Goal: Information Seeking & Learning: Learn about a topic

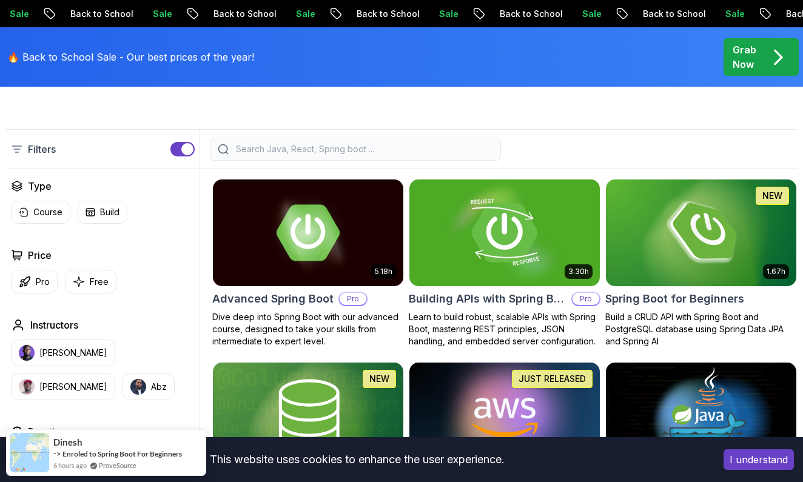
scroll to position [272, 0]
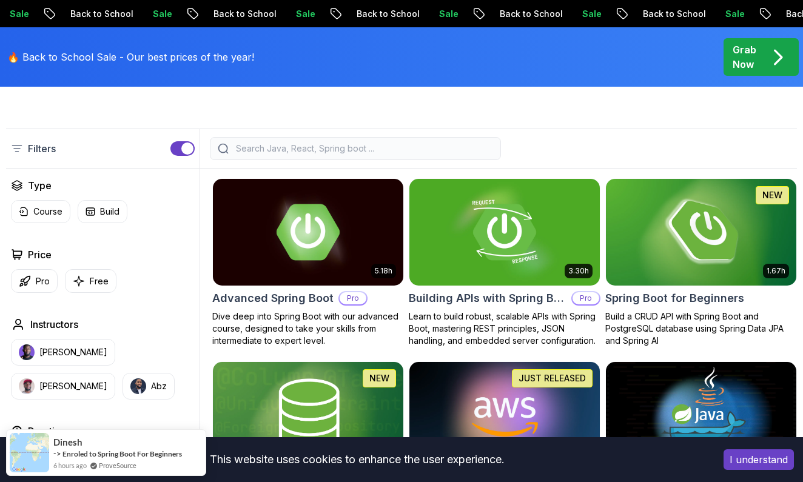
click at [680, 232] on img at bounding box center [701, 232] width 200 height 112
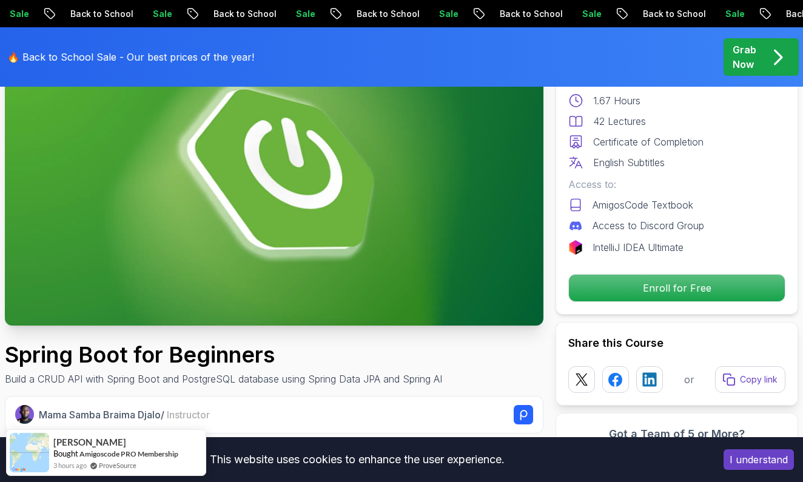
scroll to position [149, 0]
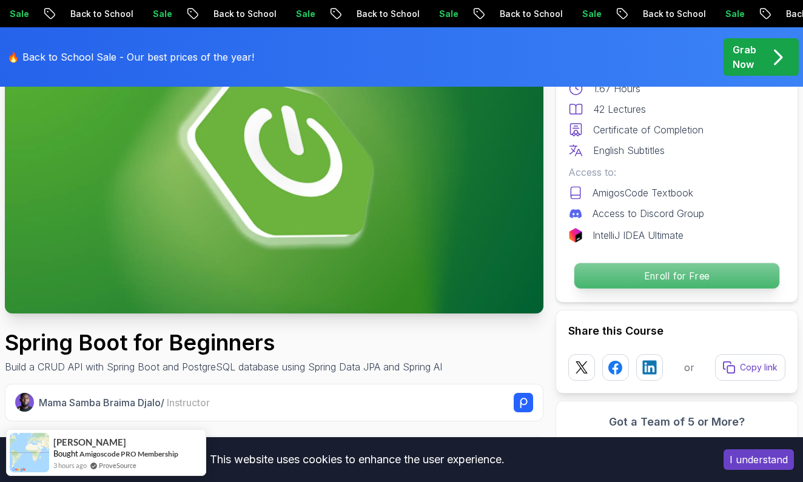
click at [720, 281] on p "Enroll for Free" at bounding box center [676, 275] width 205 height 25
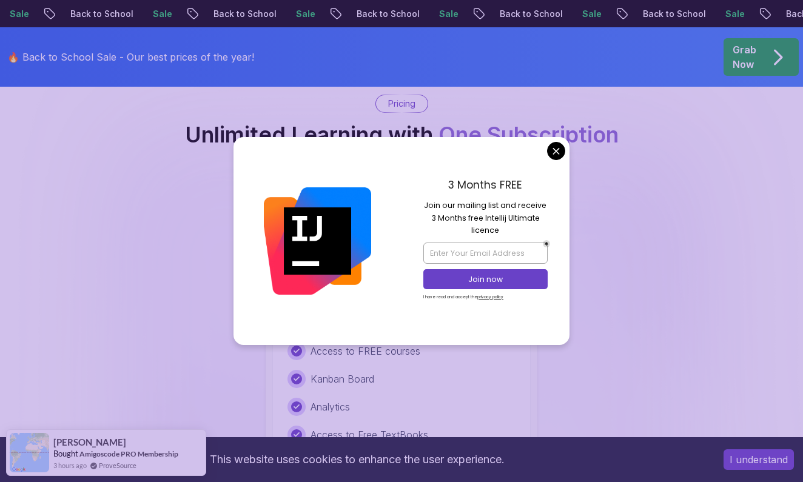
drag, startPoint x: 435, startPoint y: 289, endPoint x: 450, endPoint y: 313, distance: 28.8
click at [449, 313] on div "3 Months FREE Join our mailing list and receive 3 Months free Intellij Ultimate…" at bounding box center [485, 240] width 168 height 207
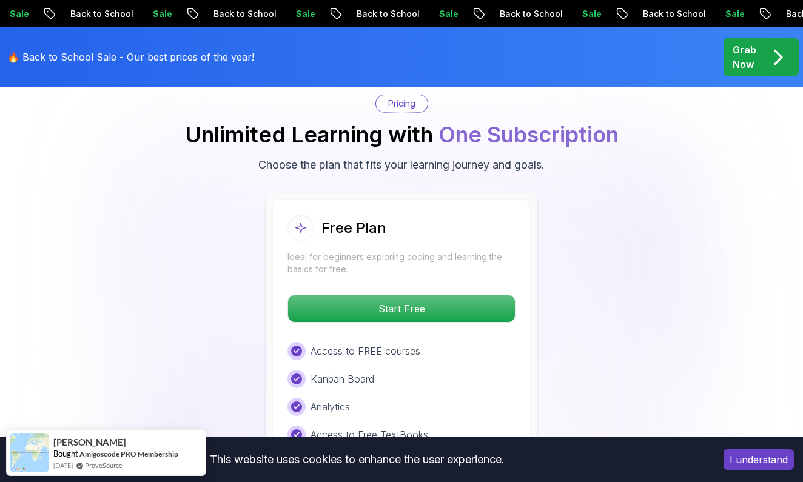
click at [488, 12] on p "Back to School" at bounding box center [529, 14] width 82 height 12
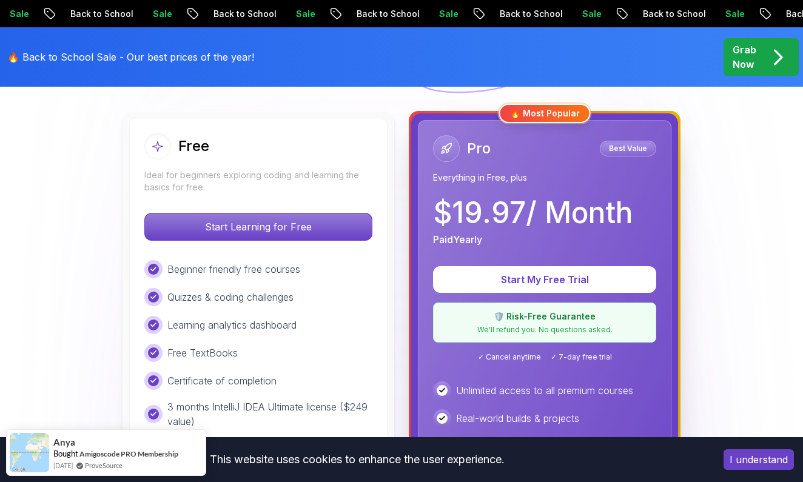
scroll to position [336, 0]
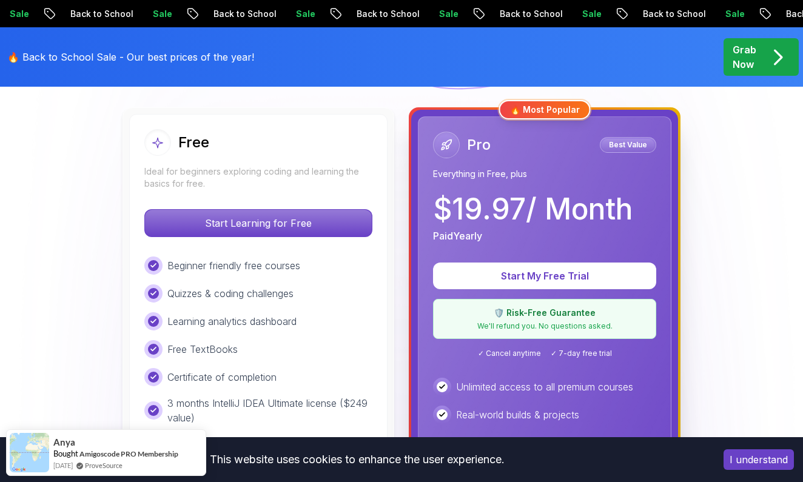
click at [353, 173] on p "Ideal for beginners exploring coding and learning the basics for free." at bounding box center [258, 177] width 228 height 24
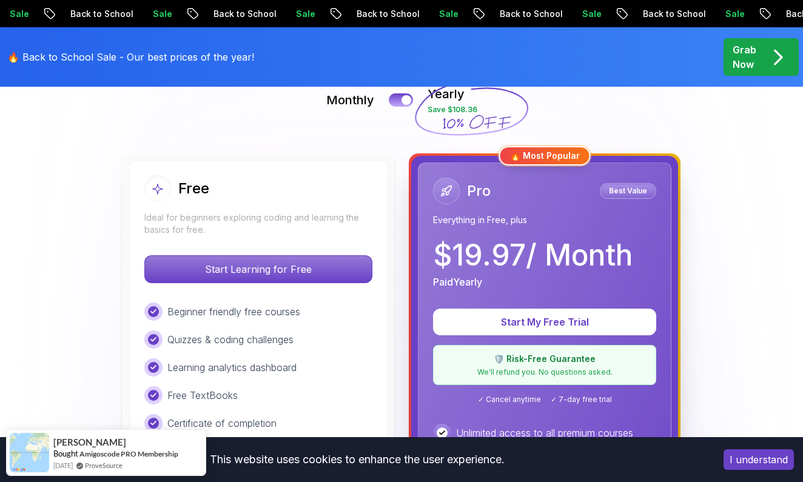
scroll to position [290, 0]
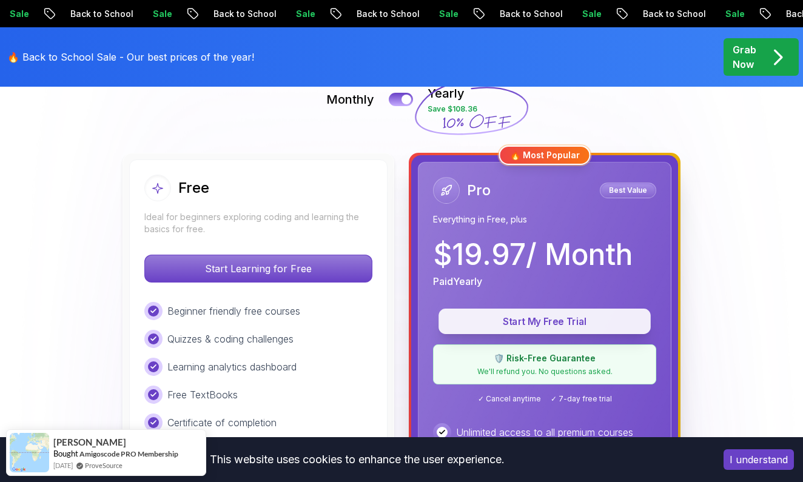
click at [526, 313] on button "Start My Free Trial" at bounding box center [544, 321] width 212 height 25
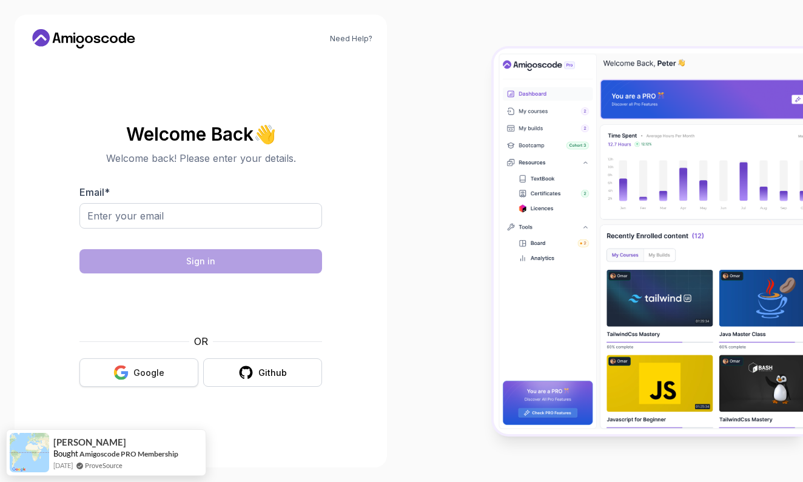
click at [175, 367] on button "Google" at bounding box center [138, 372] width 119 height 28
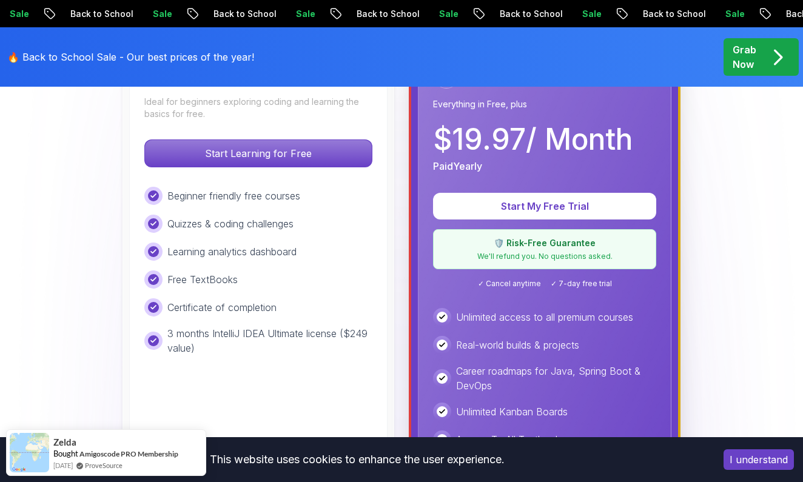
scroll to position [403, 0]
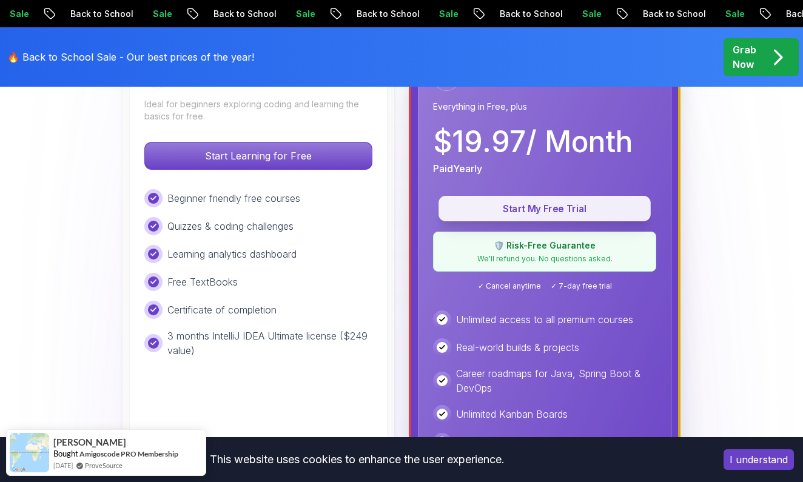
click at [547, 211] on p "Start My Free Trial" at bounding box center [544, 209] width 184 height 14
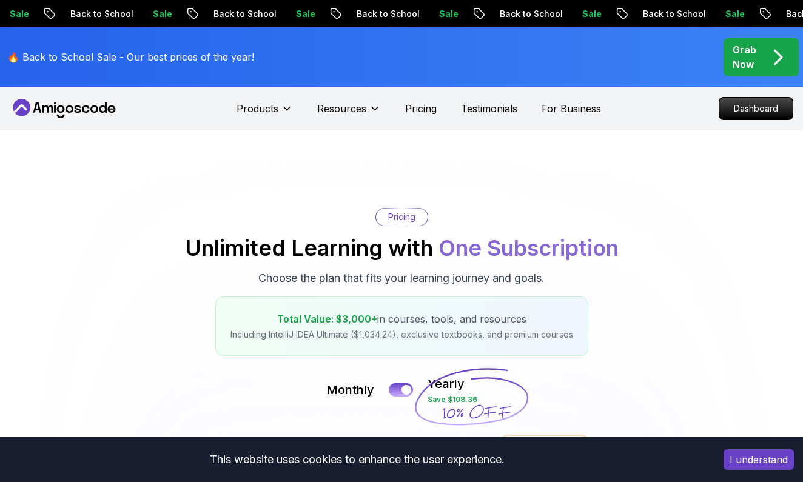
scroll to position [0, 0]
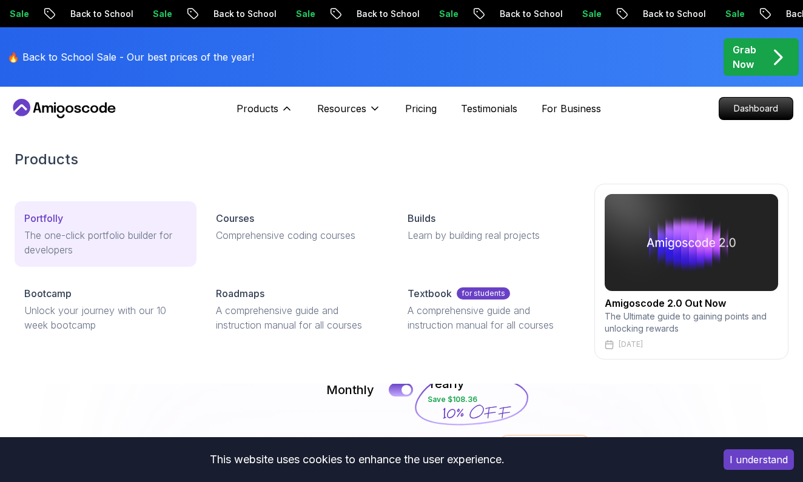
click at [57, 221] on p "Portfolly" at bounding box center [43, 218] width 39 height 15
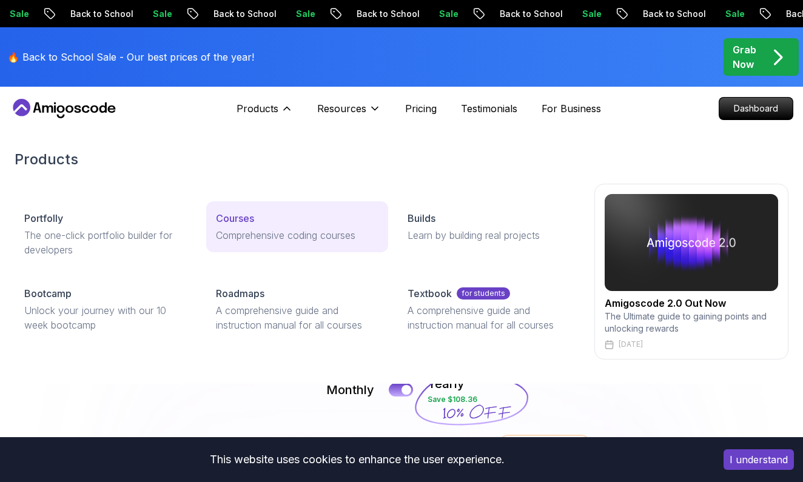
click at [281, 221] on div "Courses" at bounding box center [297, 218] width 162 height 15
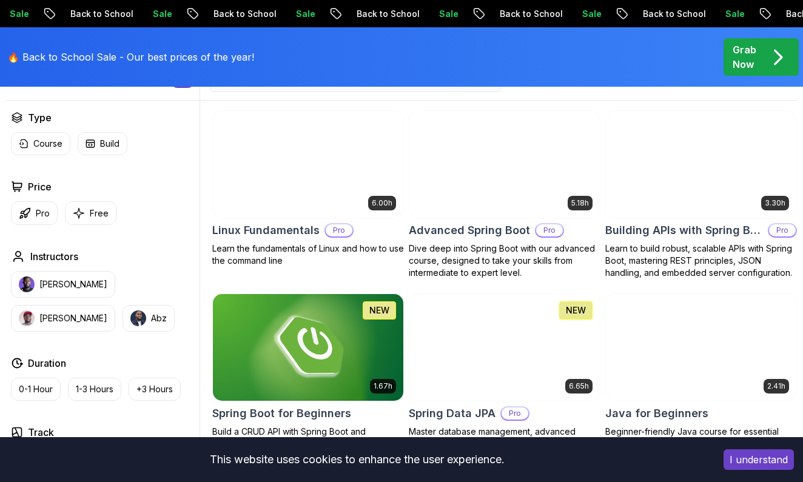
scroll to position [375, 0]
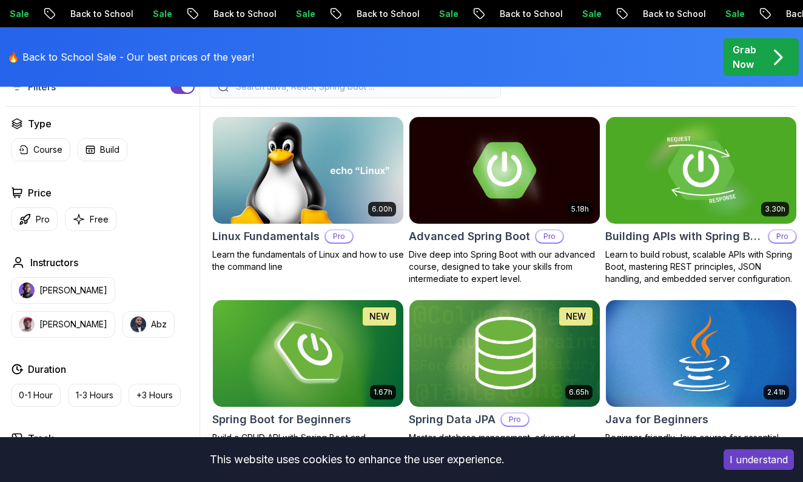
click at [701, 160] on img at bounding box center [701, 171] width 200 height 112
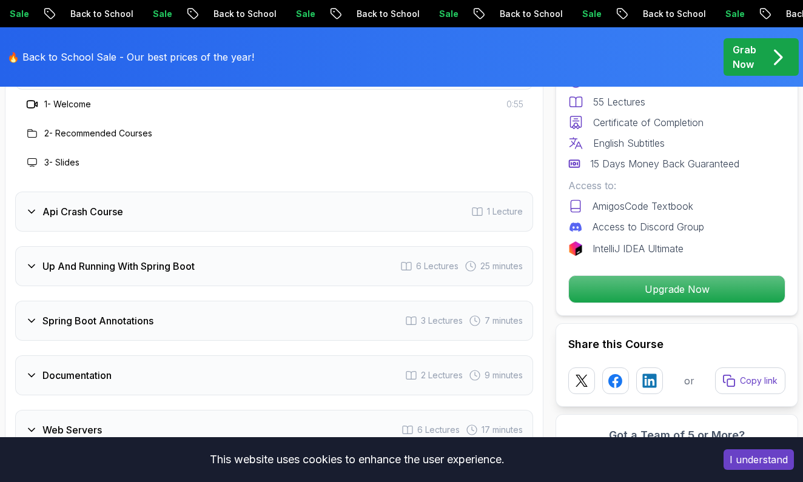
scroll to position [2046, 0]
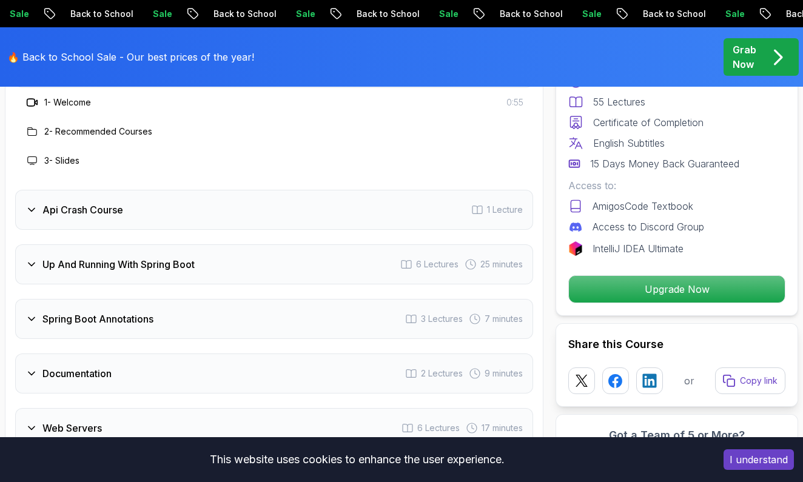
click at [92, 213] on h3 "Api Crash Course" at bounding box center [82, 209] width 81 height 15
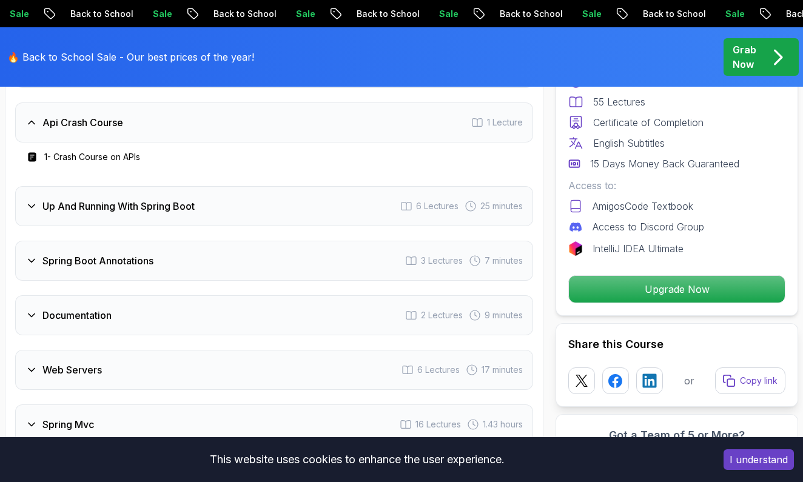
click at [106, 205] on h3 "Up And Running With Spring Boot" at bounding box center [118, 206] width 152 height 15
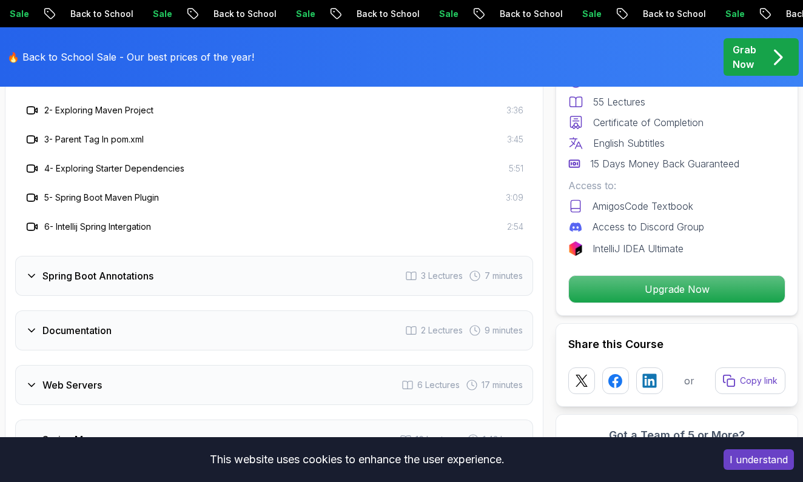
scroll to position [2177, 0]
click at [125, 273] on h3 "Spring Boot Annotations" at bounding box center [97, 275] width 111 height 15
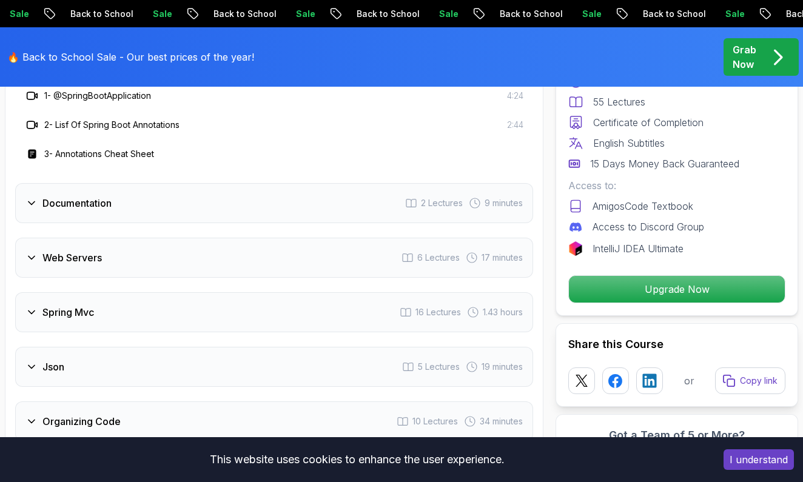
scroll to position [2220, 0]
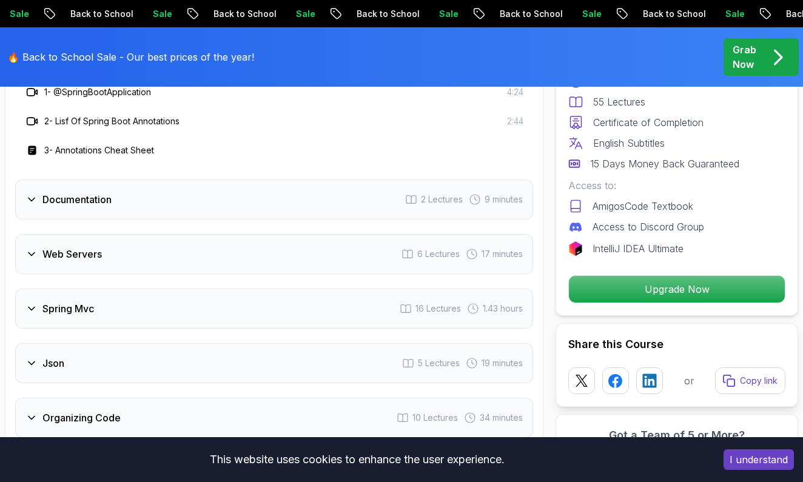
click at [56, 201] on h3 "Documentation" at bounding box center [76, 199] width 69 height 15
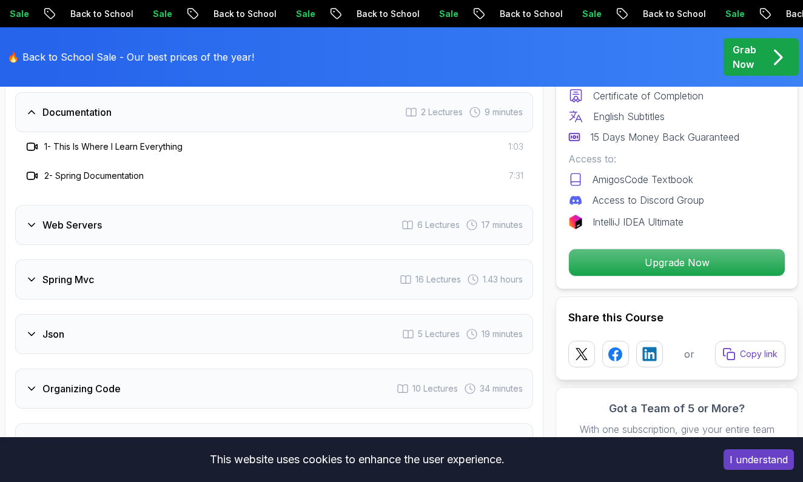
click at [64, 233] on div "Web Servers 6 Lectures 17 minutes" at bounding box center [274, 225] width 518 height 40
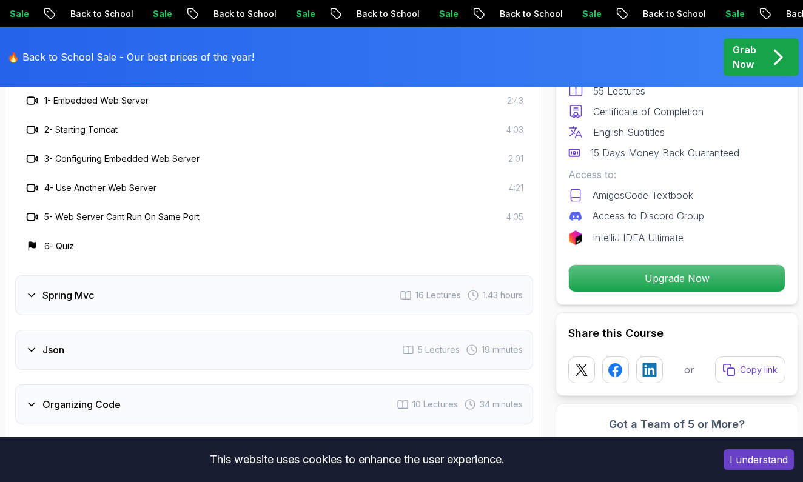
scroll to position [2323, 0]
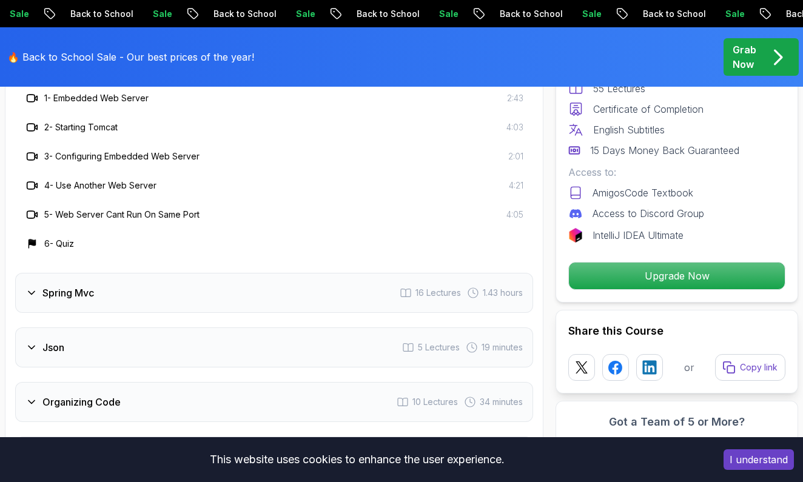
click at [77, 293] on h3 "Spring Mvc" at bounding box center [68, 293] width 52 height 15
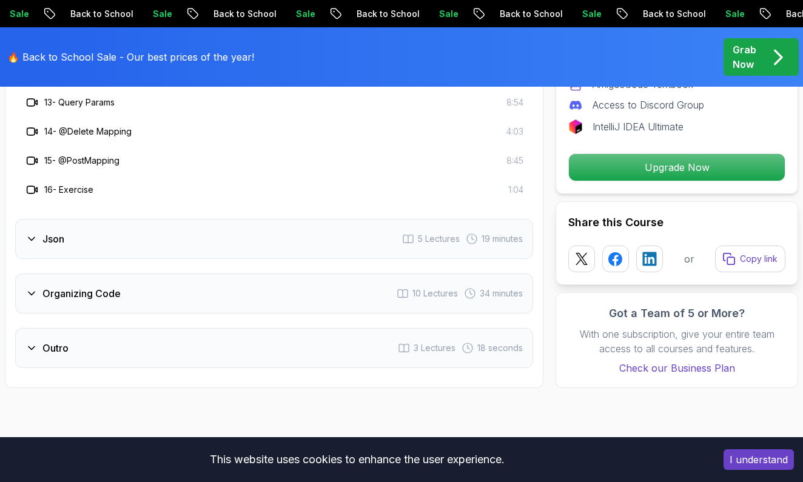
scroll to position [2724, 0]
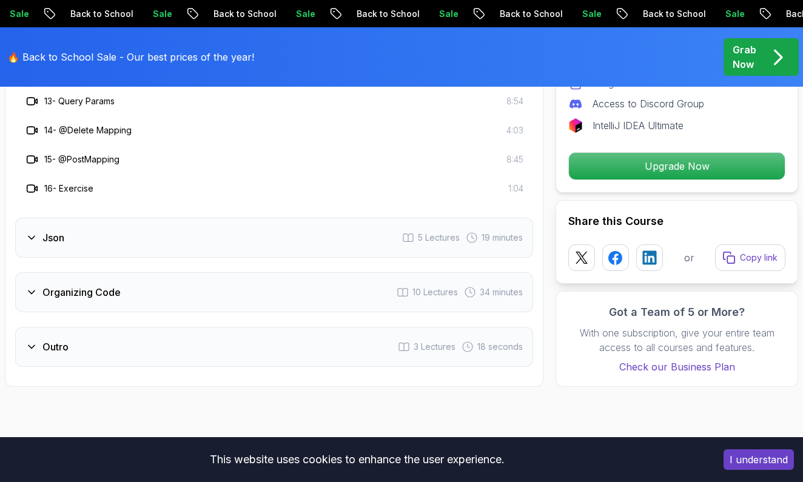
click at [78, 356] on div "Outro 3 Lectures 18 seconds" at bounding box center [274, 347] width 518 height 40
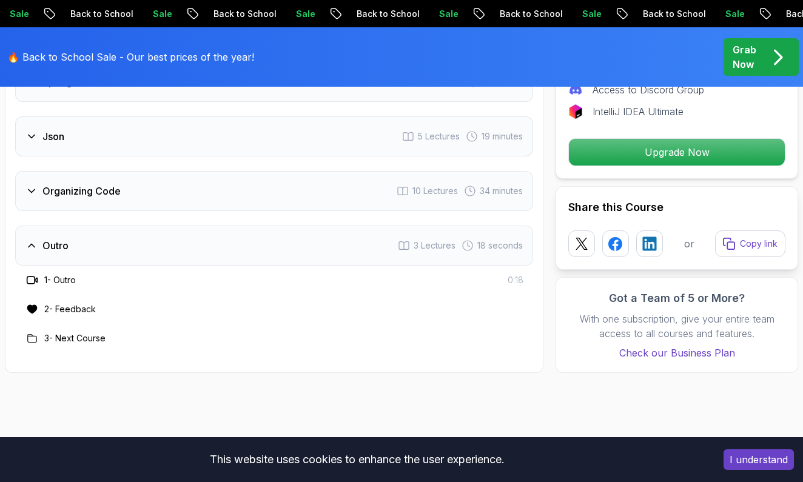
scroll to position [2359, 0]
click at [70, 184] on h3 "Organizing Code" at bounding box center [81, 191] width 78 height 15
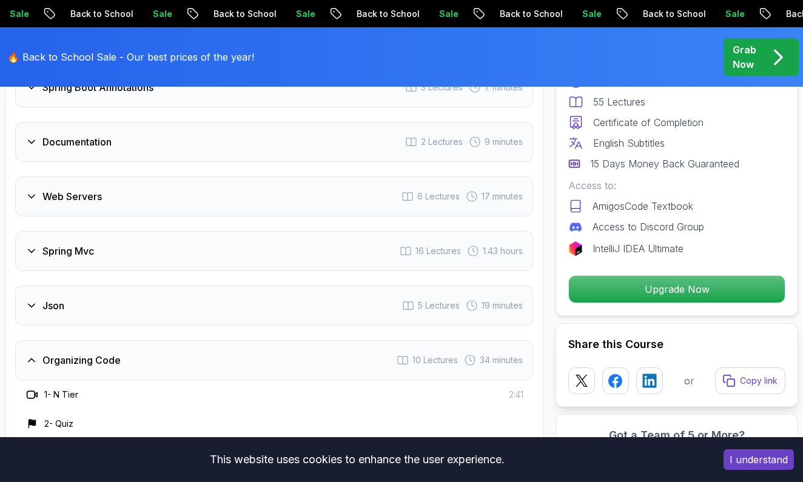
scroll to position [2150, 0]
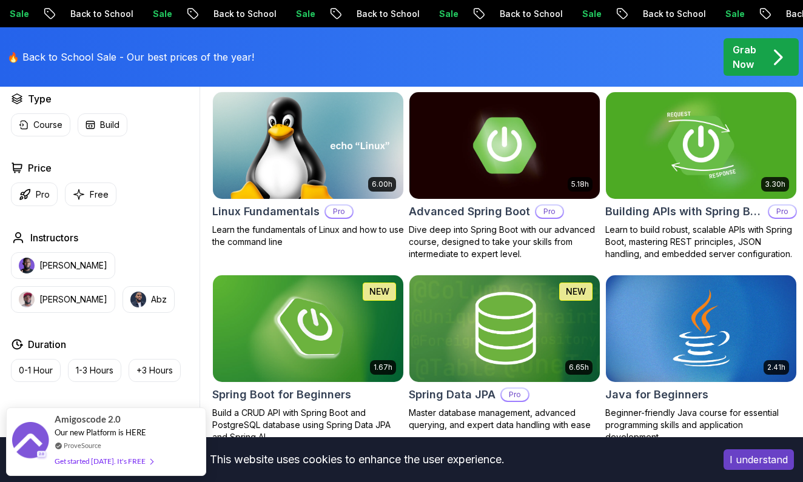
scroll to position [418, 0]
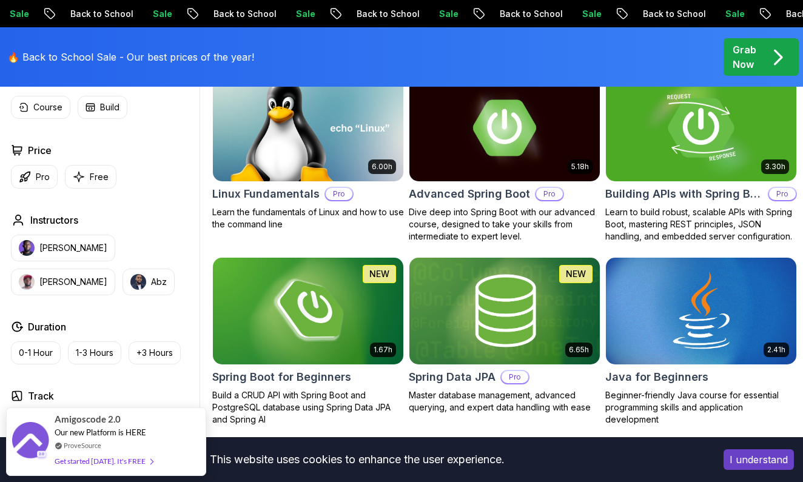
click at [652, 132] on img at bounding box center [701, 128] width 200 height 112
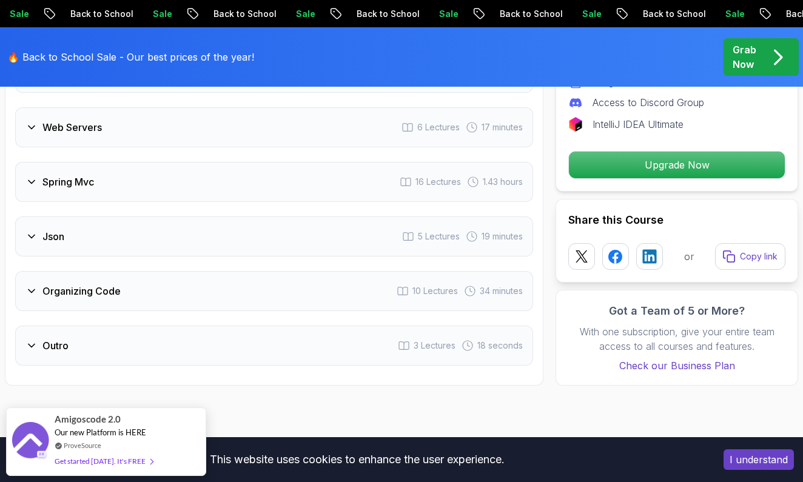
scroll to position [2345, 0]
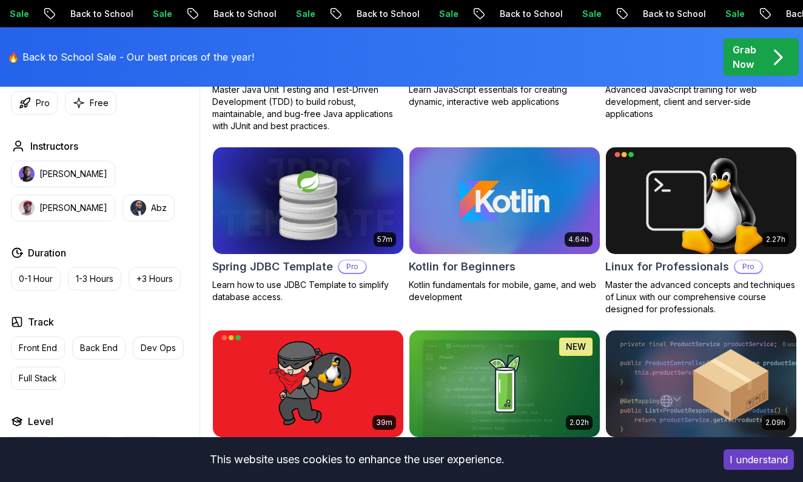
scroll to position [418, 0]
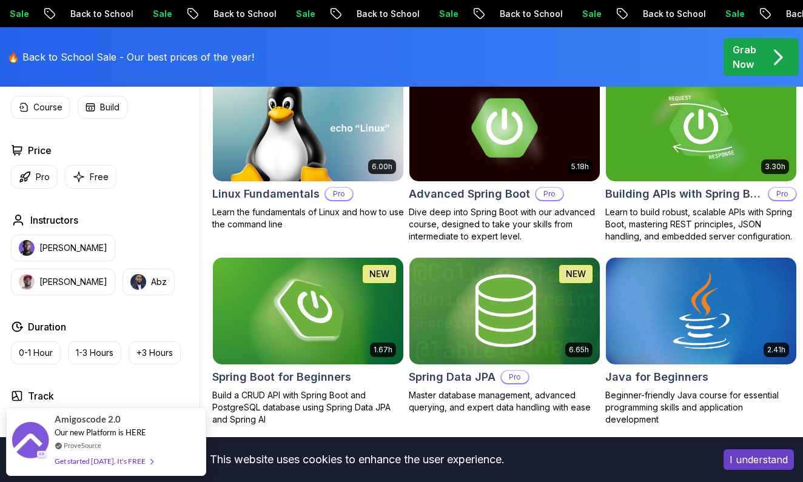
click at [507, 138] on img at bounding box center [504, 128] width 200 height 112
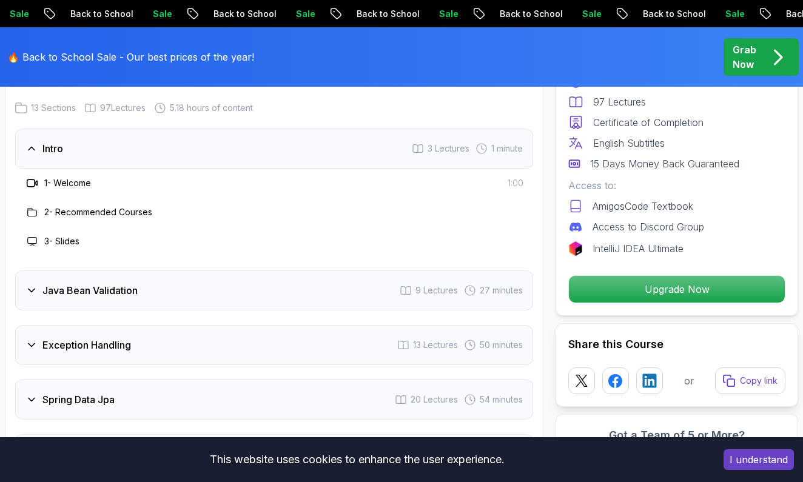
scroll to position [1751, 0]
click at [118, 292] on h3 "Java Bean Validation" at bounding box center [89, 289] width 95 height 15
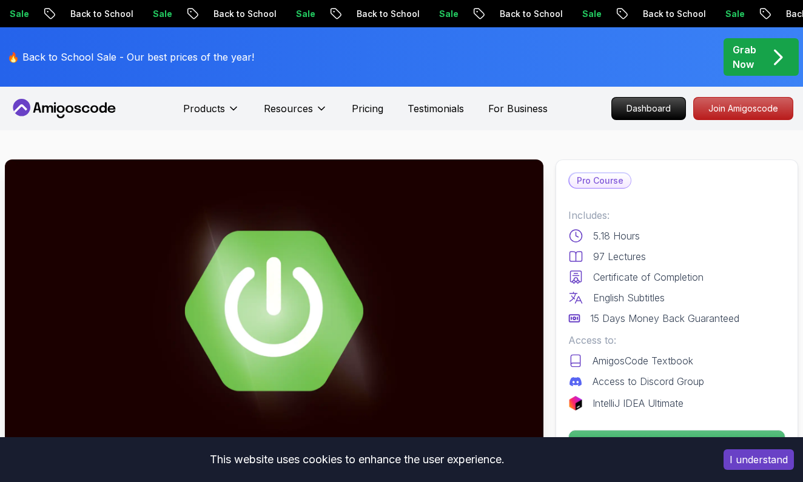
scroll to position [0, 0]
click at [50, 105] on icon at bounding box center [47, 108] width 11 height 7
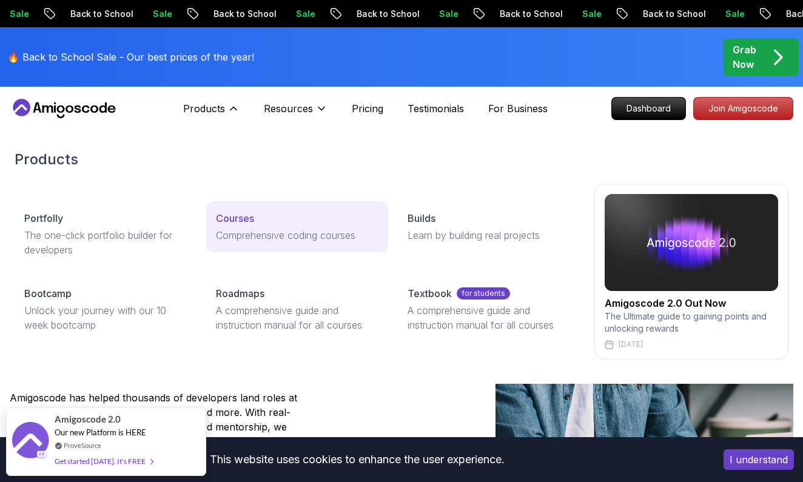
click at [315, 239] on p "Comprehensive coding courses" at bounding box center [297, 235] width 162 height 15
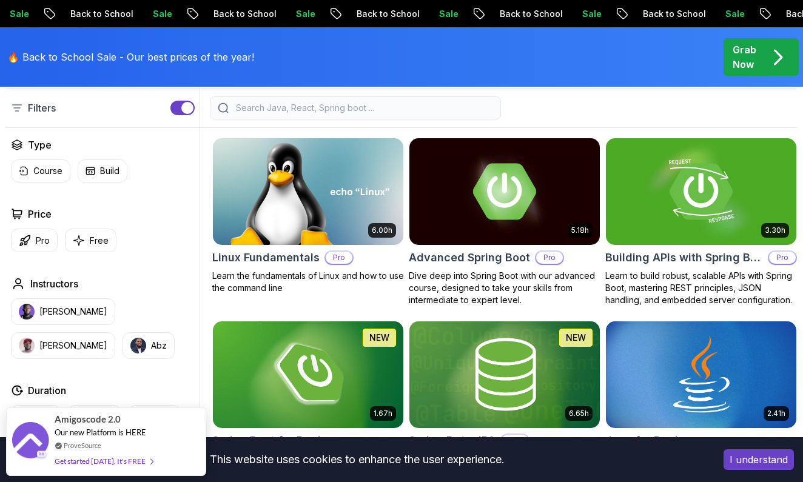
scroll to position [369, 0]
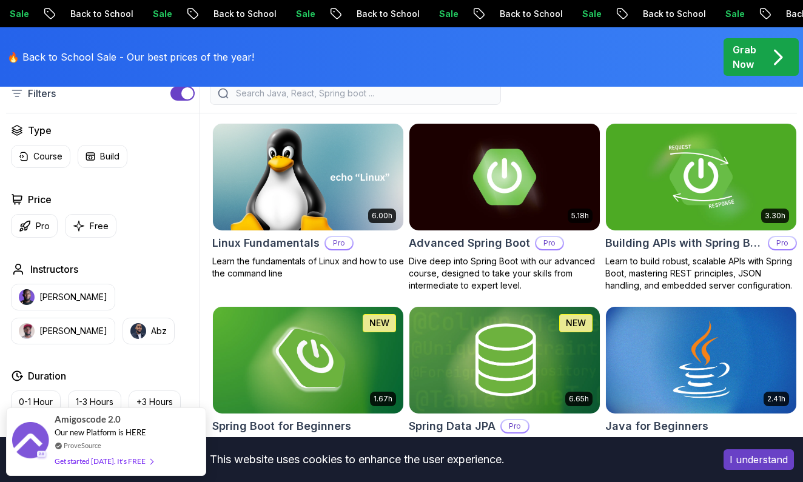
click at [343, 384] on img at bounding box center [308, 360] width 200 height 112
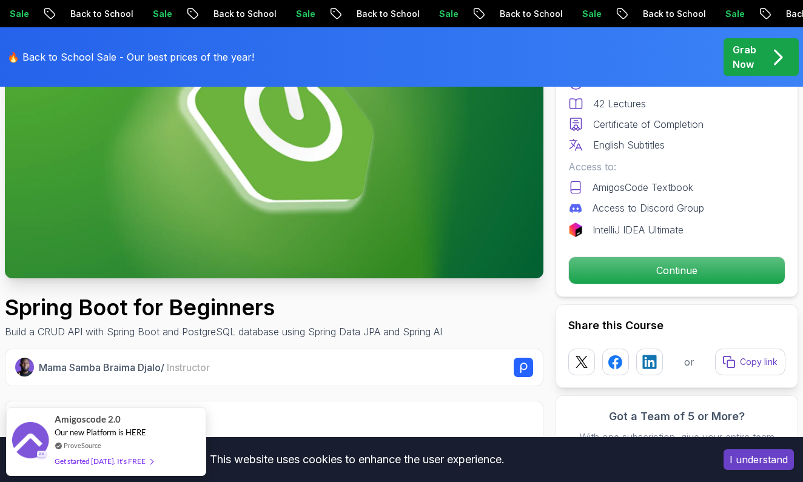
scroll to position [186, 0]
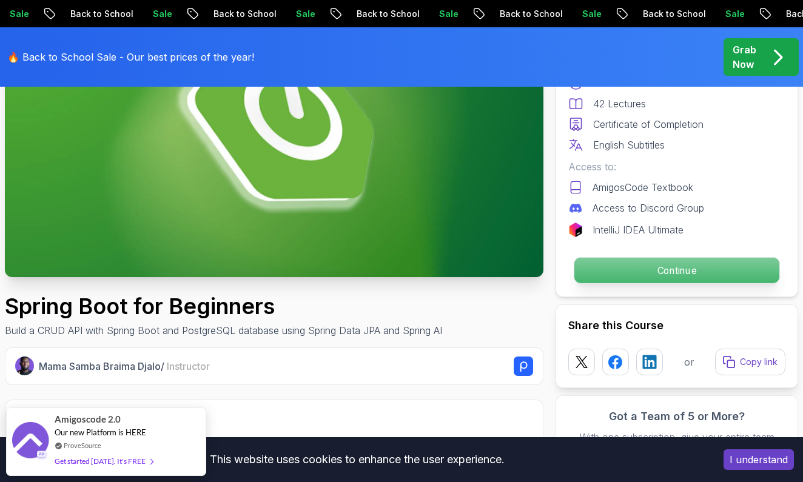
click at [612, 284] on div "Continue" at bounding box center [676, 270] width 217 height 28
click at [628, 270] on p "Continue" at bounding box center [676, 270] width 205 height 25
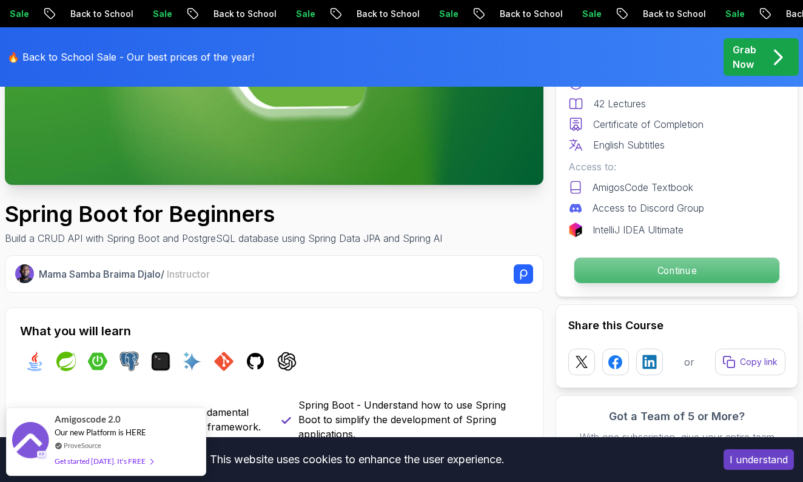
scroll to position [284, 0]
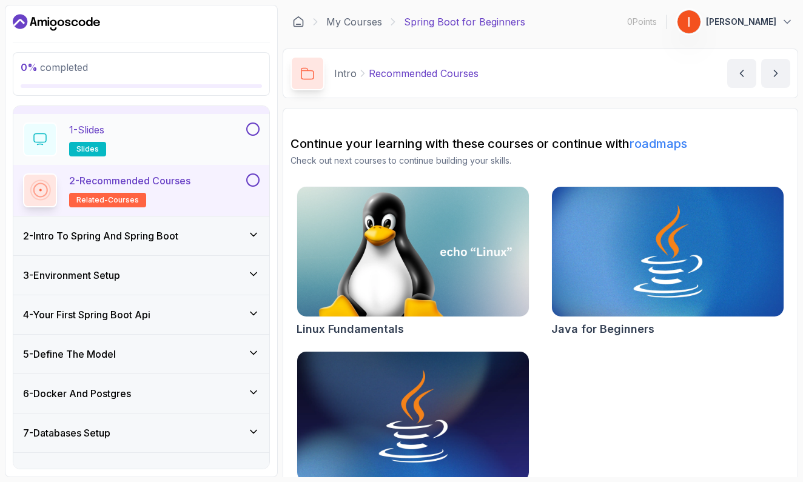
scroll to position [39, 0]
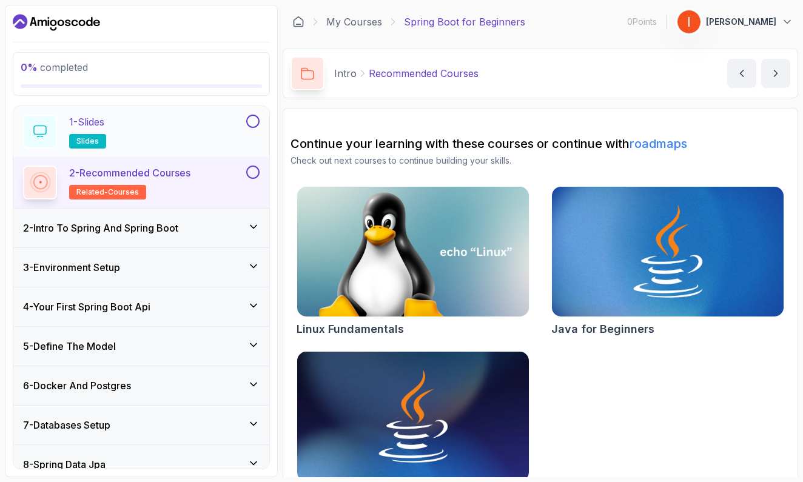
click at [229, 130] on div "1 - Slides slides" at bounding box center [133, 132] width 221 height 34
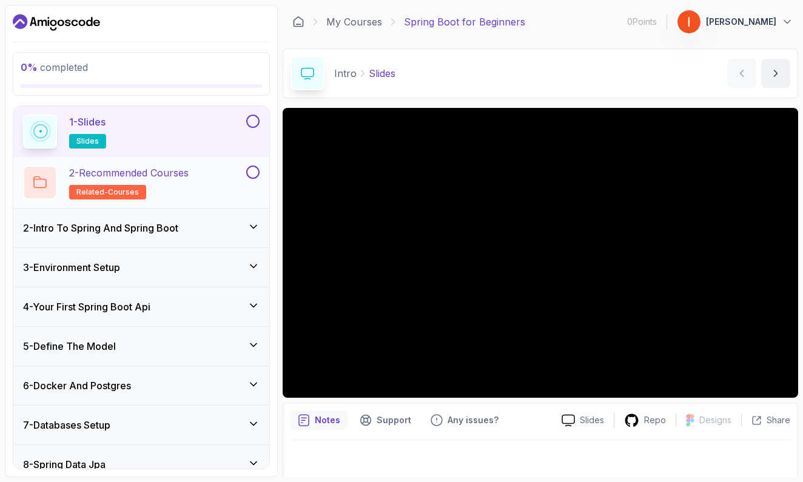
click at [232, 169] on div "2 - Recommended Courses related-courses" at bounding box center [133, 182] width 221 height 34
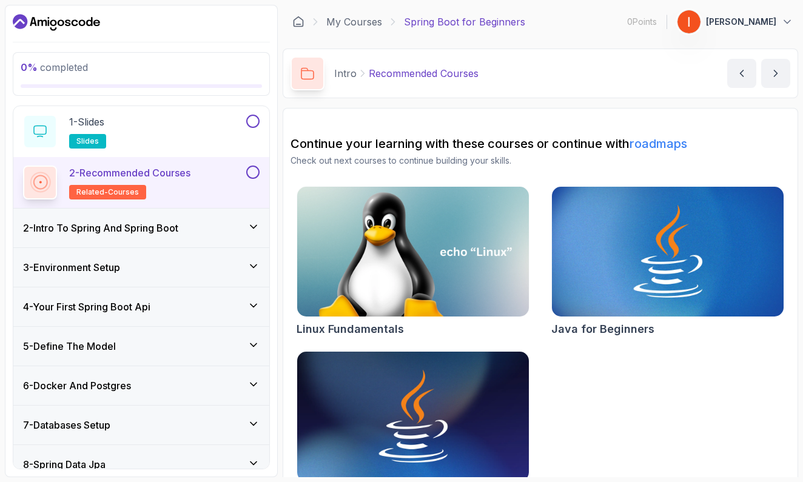
click at [206, 221] on div "2 - Intro To Spring And Spring Boot" at bounding box center [141, 228] width 236 height 15
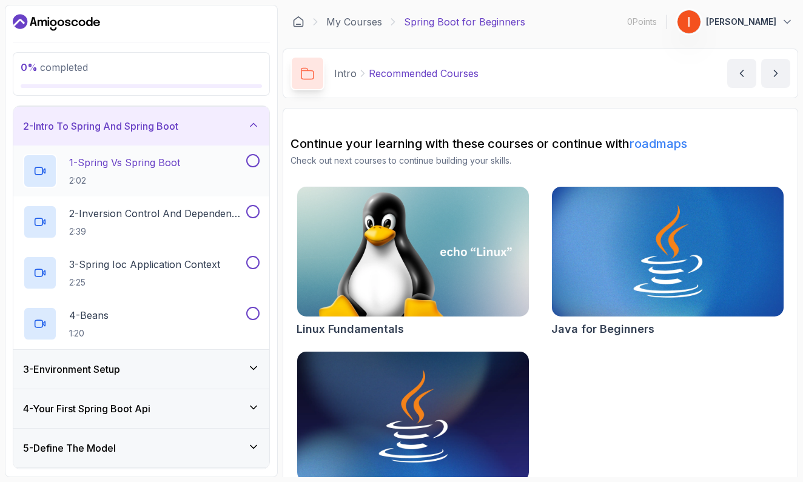
click at [206, 168] on div "1 - Spring Vs Spring Boot 2:02" at bounding box center [133, 171] width 221 height 34
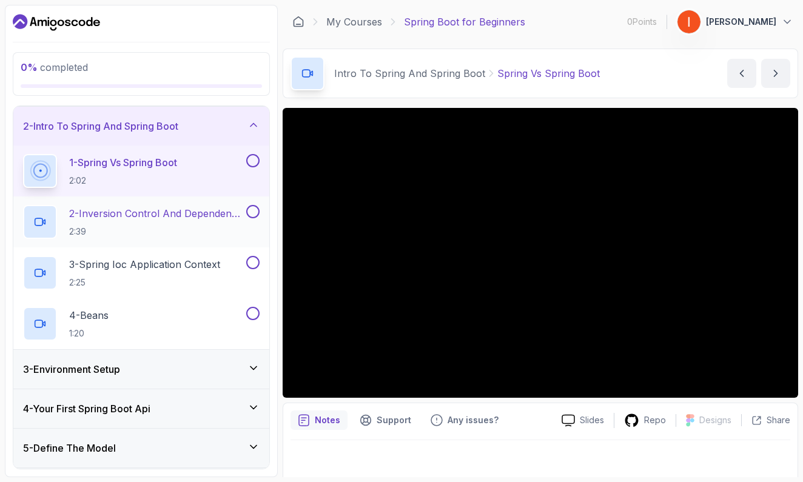
click at [172, 207] on p "2 - Inversion Control And Dependency Injection" at bounding box center [156, 213] width 175 height 15
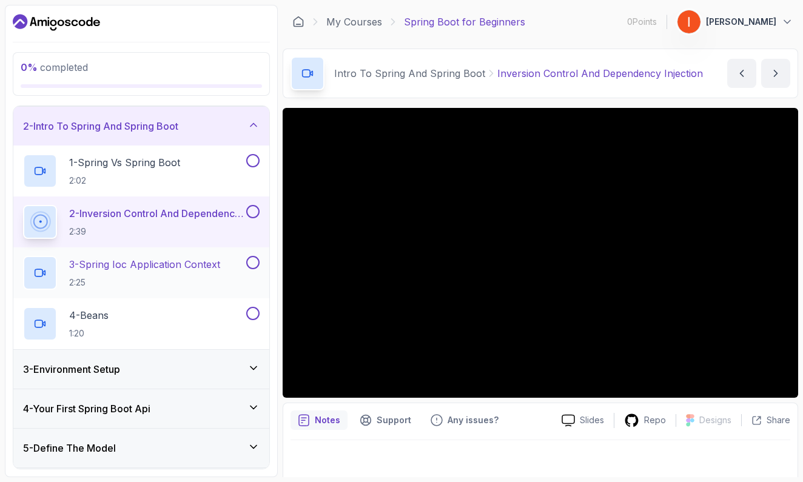
click at [159, 263] on p "3 - Spring Ioc Application Context" at bounding box center [144, 264] width 151 height 15
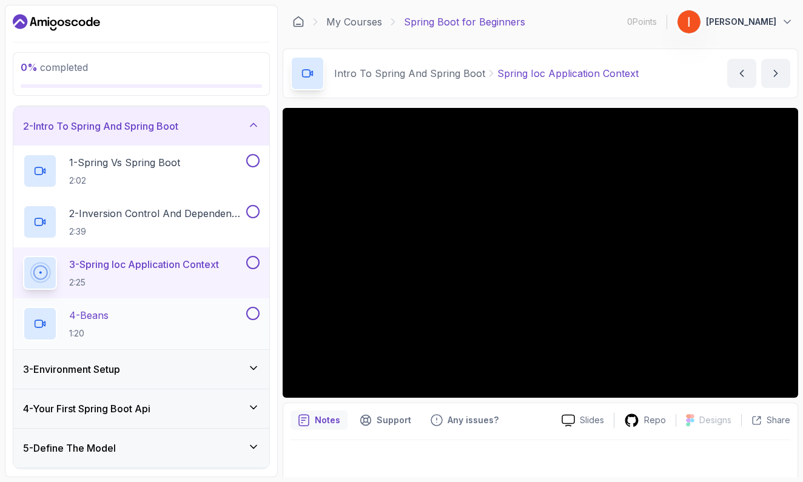
click at [125, 317] on div "4 - Beans 1:20" at bounding box center [133, 324] width 221 height 34
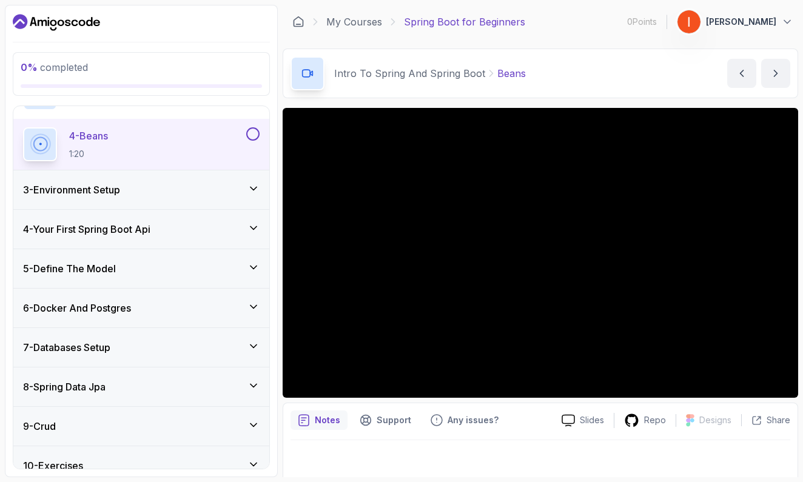
click at [166, 181] on div "3 - Environment Setup" at bounding box center [141, 189] width 256 height 39
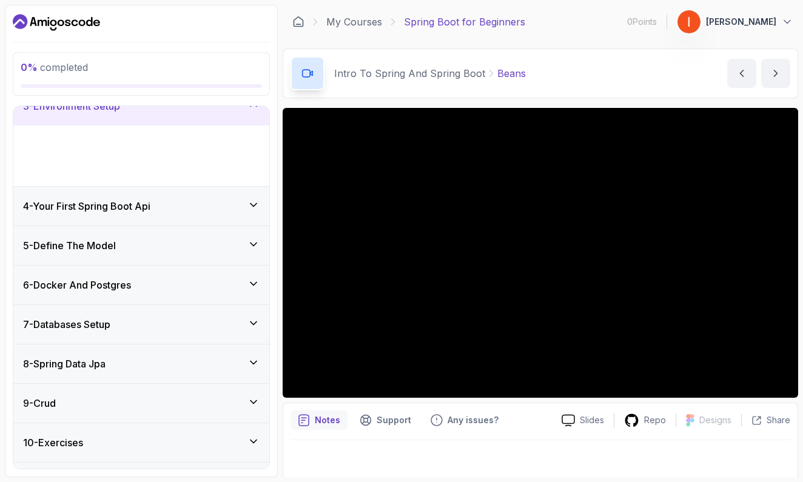
scroll to position [110, 0]
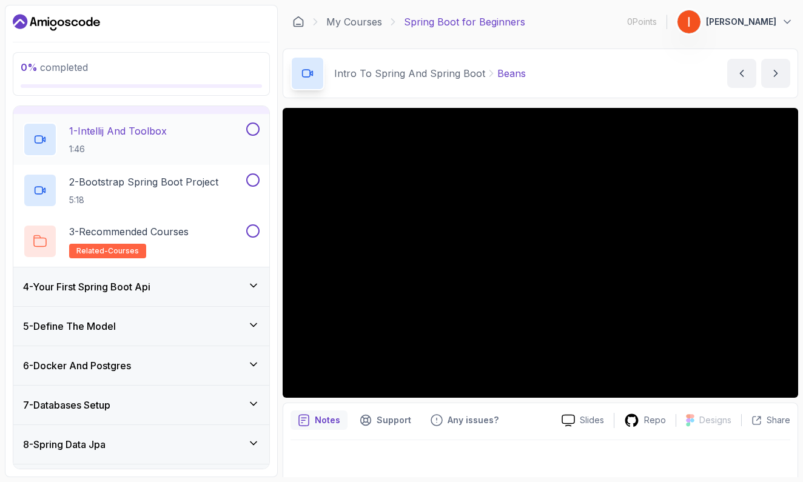
click at [189, 135] on div "1 - Intellij And Toolbox 1:46" at bounding box center [133, 139] width 221 height 34
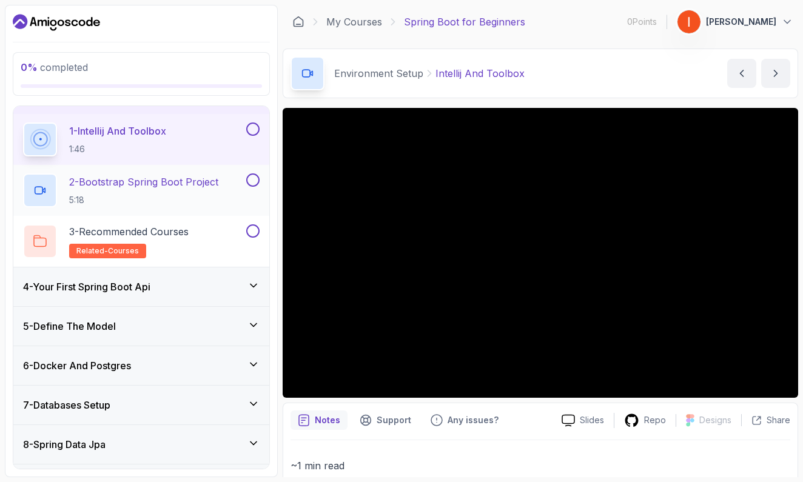
click at [157, 187] on p "2 - Bootstrap Spring Boot Project" at bounding box center [143, 182] width 149 height 15
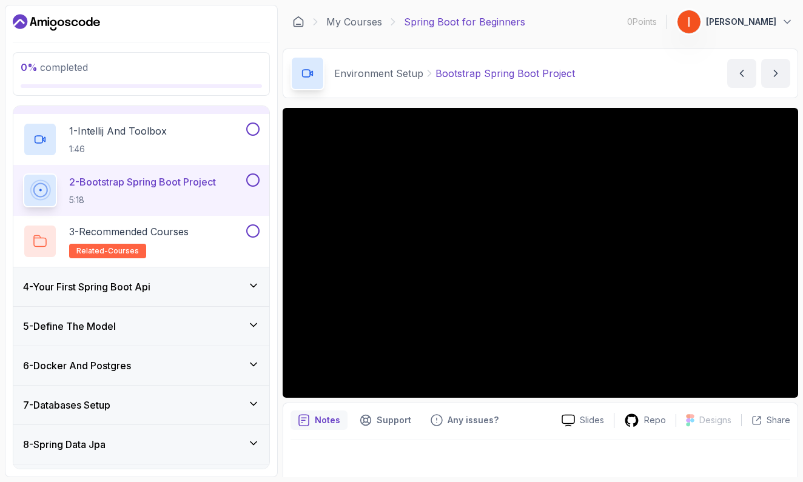
click at [216, 273] on div "4 - Your First Spring Boot Api" at bounding box center [141, 286] width 256 height 39
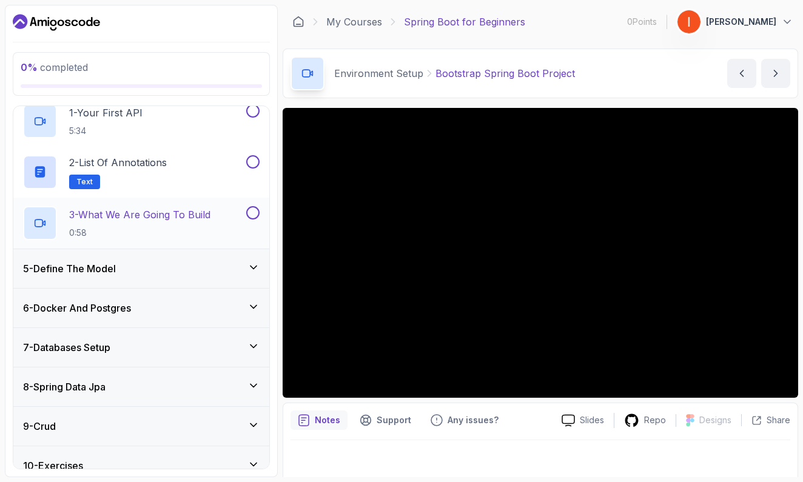
scroll to position [170, 0]
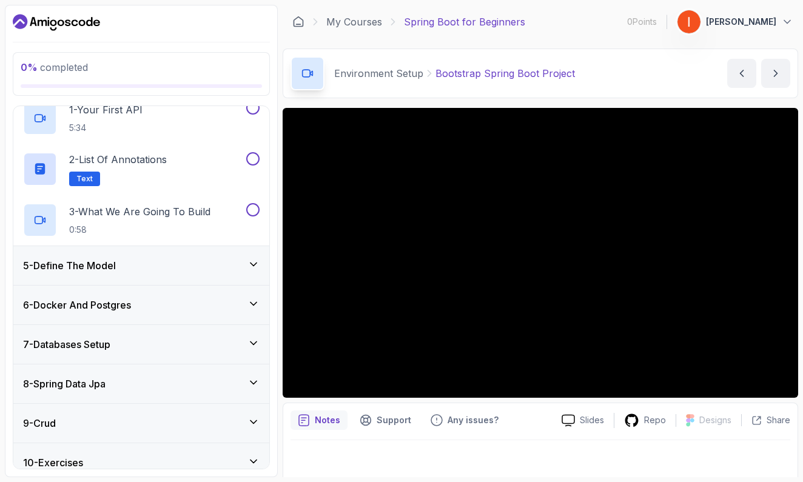
click at [222, 272] on div "5 - Define The Model" at bounding box center [141, 265] width 236 height 15
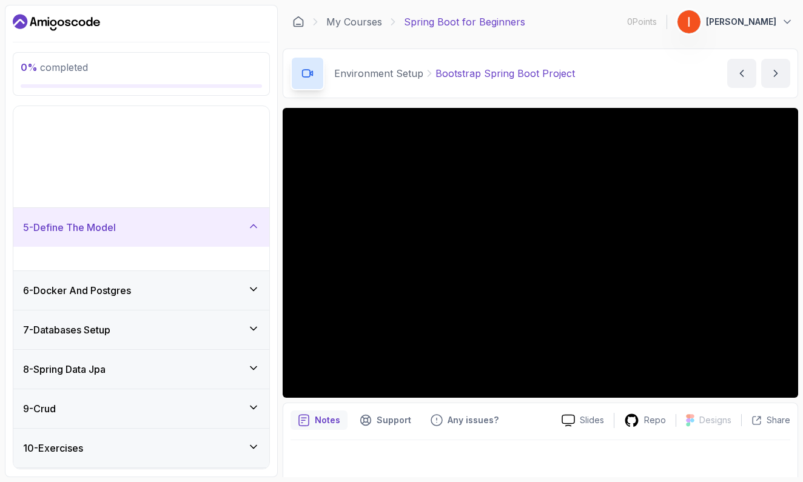
scroll to position [110, 0]
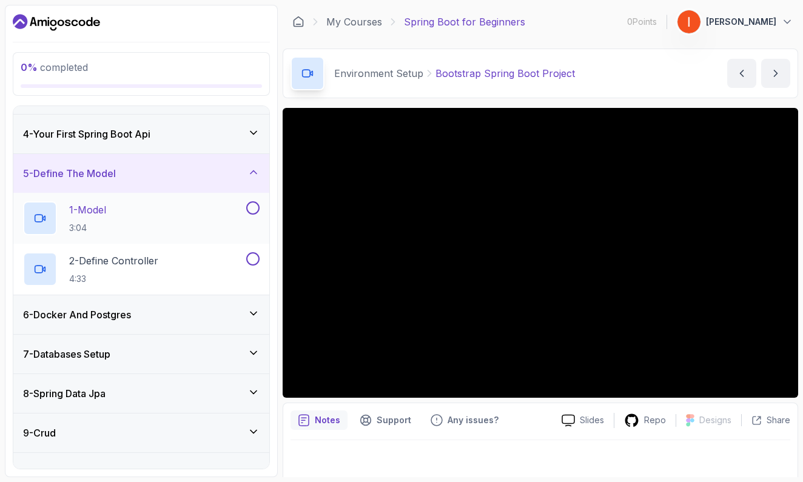
click at [221, 213] on div "1 - Model 3:04" at bounding box center [133, 218] width 221 height 34
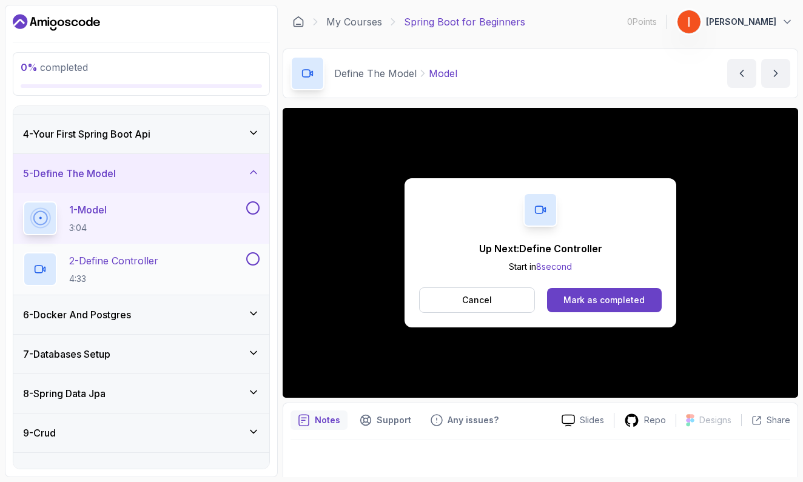
click at [217, 270] on div "2 - Define Controller 4:33" at bounding box center [133, 269] width 221 height 34
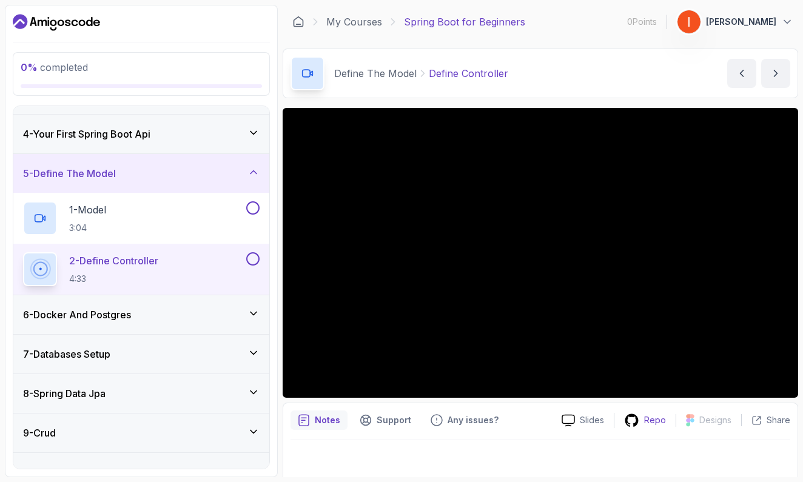
click at [653, 416] on p "Repo" at bounding box center [655, 420] width 22 height 12
